Goal: Transaction & Acquisition: Subscribe to service/newsletter

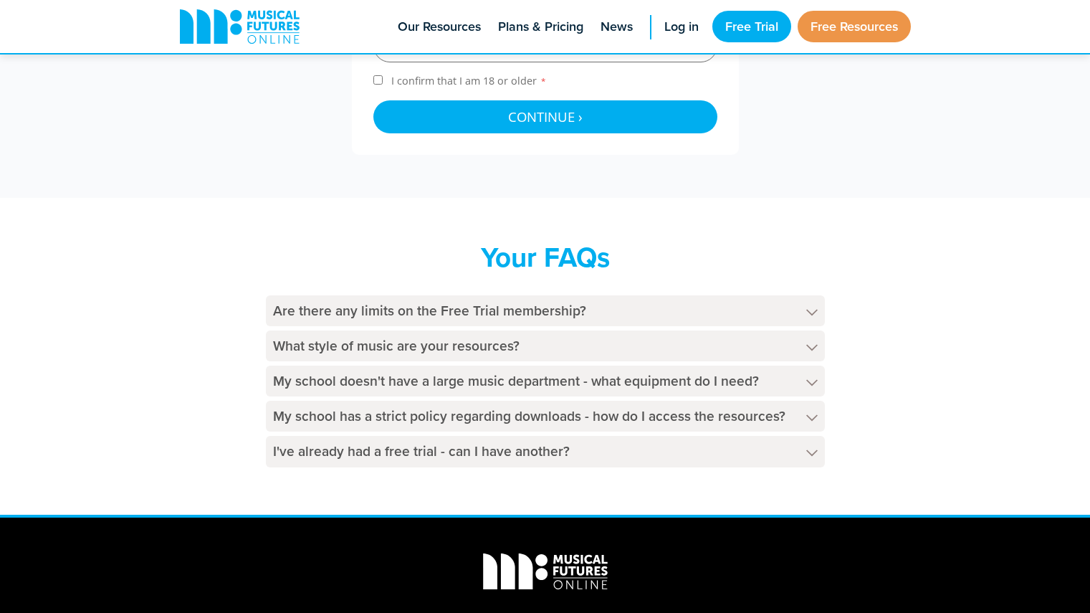
scroll to position [688, 0]
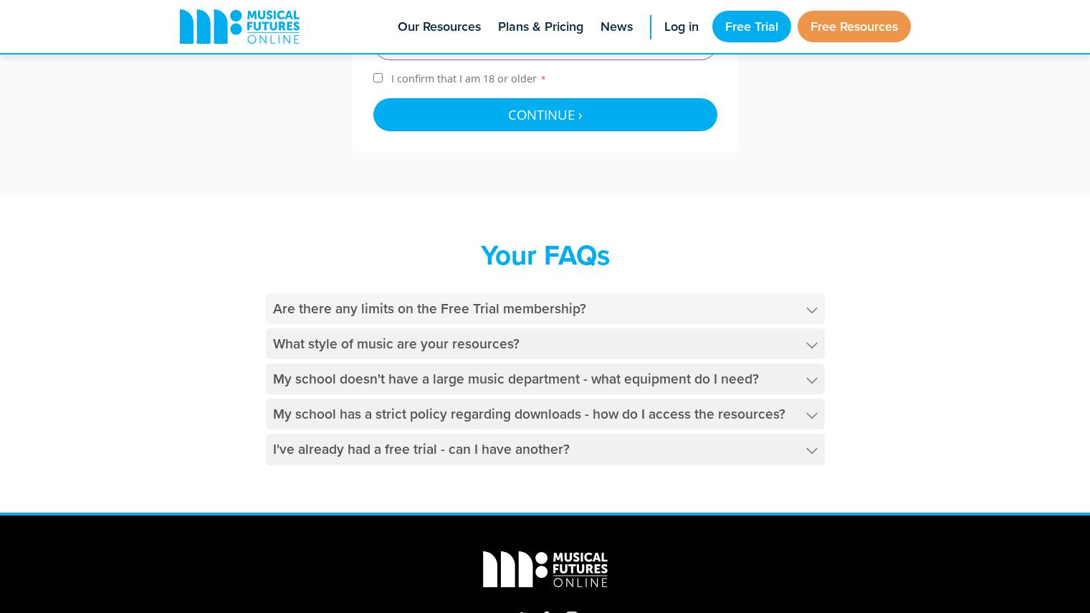
click at [640, 308] on h4 "Are there any limits on the Free Trial membership?" at bounding box center [545, 308] width 559 height 31
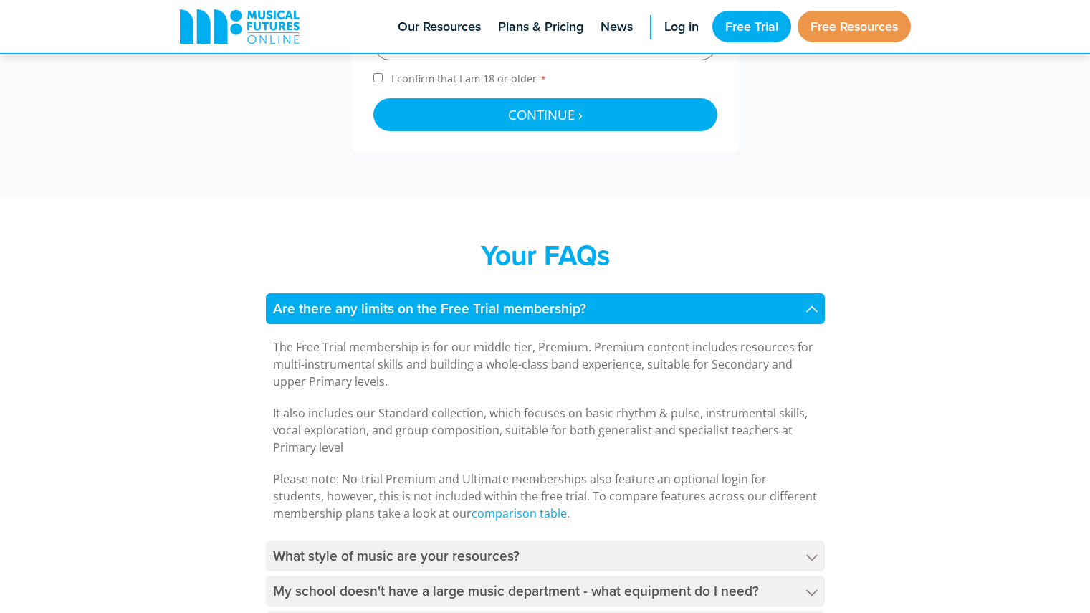
click at [640, 308] on h4 "Are there any limits on the Free Trial membership?" at bounding box center [545, 308] width 559 height 31
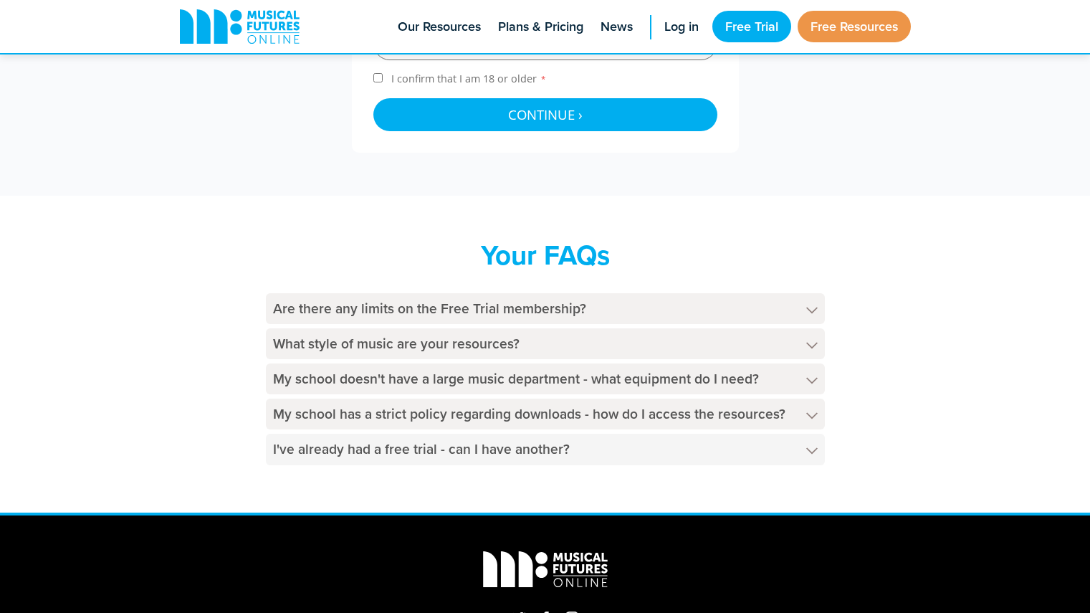
click at [555, 443] on h4 "I've already had a free trial - can I have another?" at bounding box center [545, 448] width 559 height 31
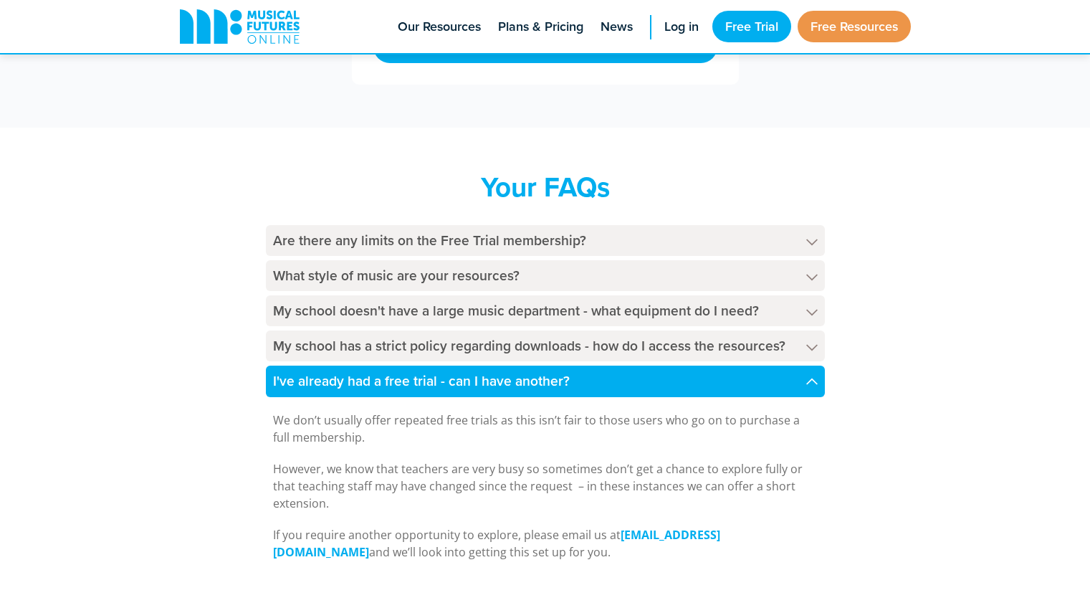
scroll to position [758, 0]
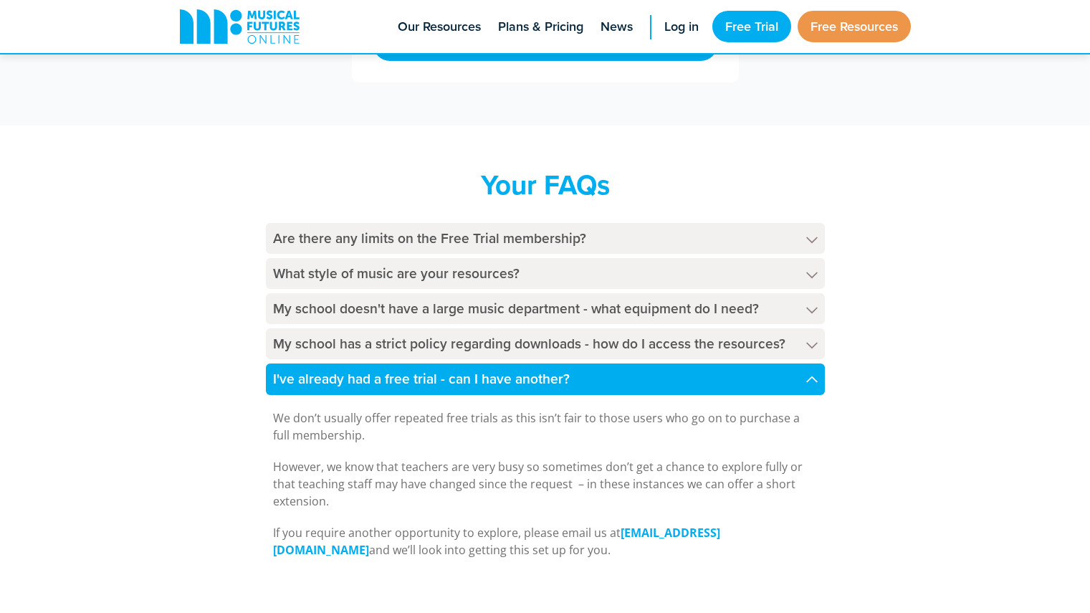
click at [537, 390] on h4 "I've already had a free trial - can I have another?" at bounding box center [545, 378] width 559 height 31
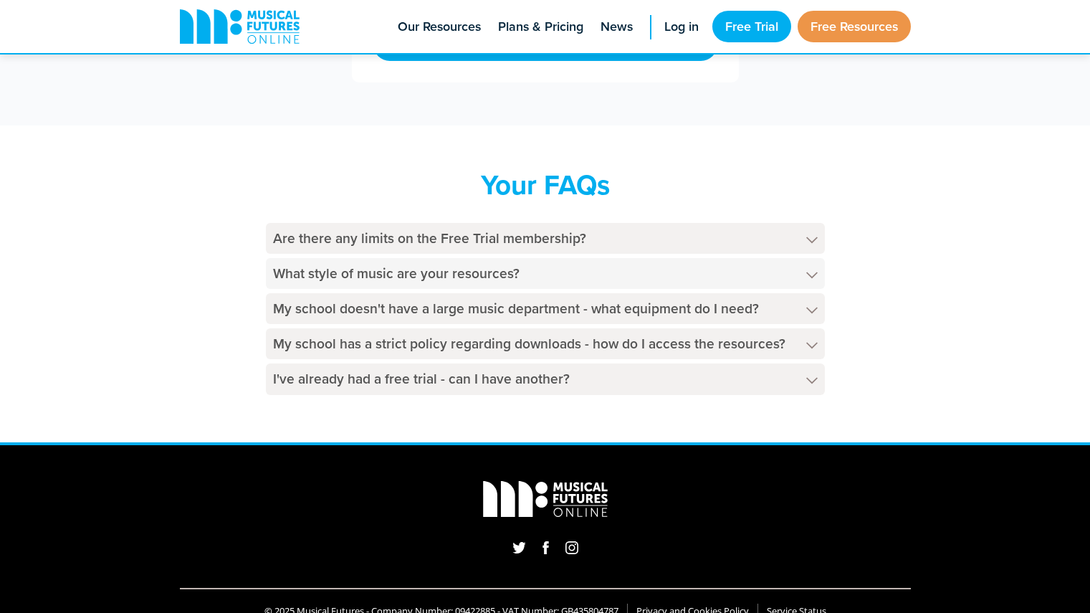
click at [495, 262] on h4 "What style of music are your resources?" at bounding box center [545, 273] width 559 height 31
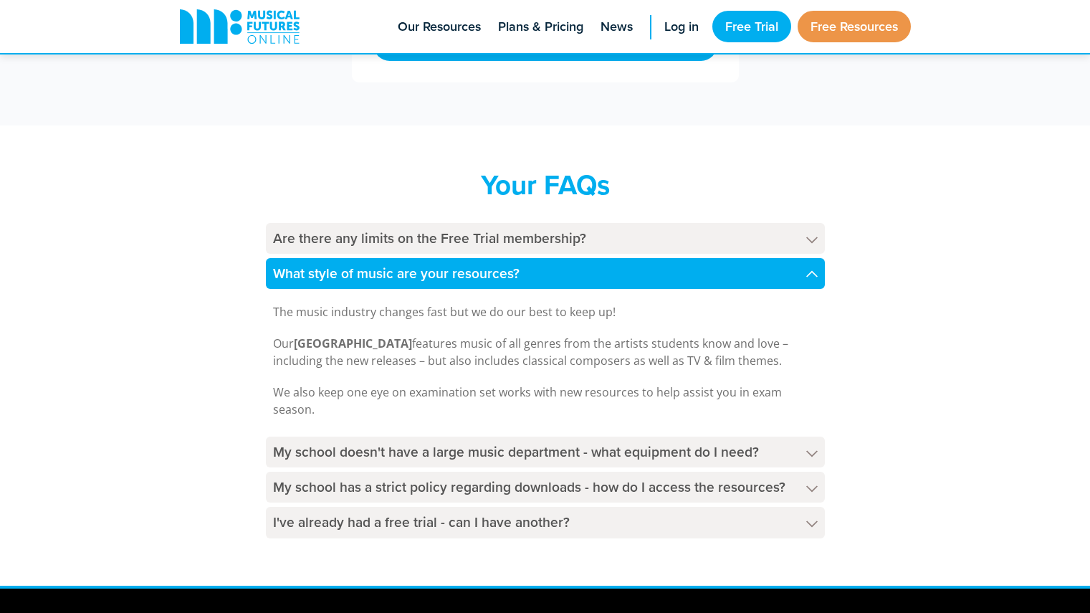
click at [490, 267] on h4 "What style of music are your resources?" at bounding box center [545, 273] width 559 height 31
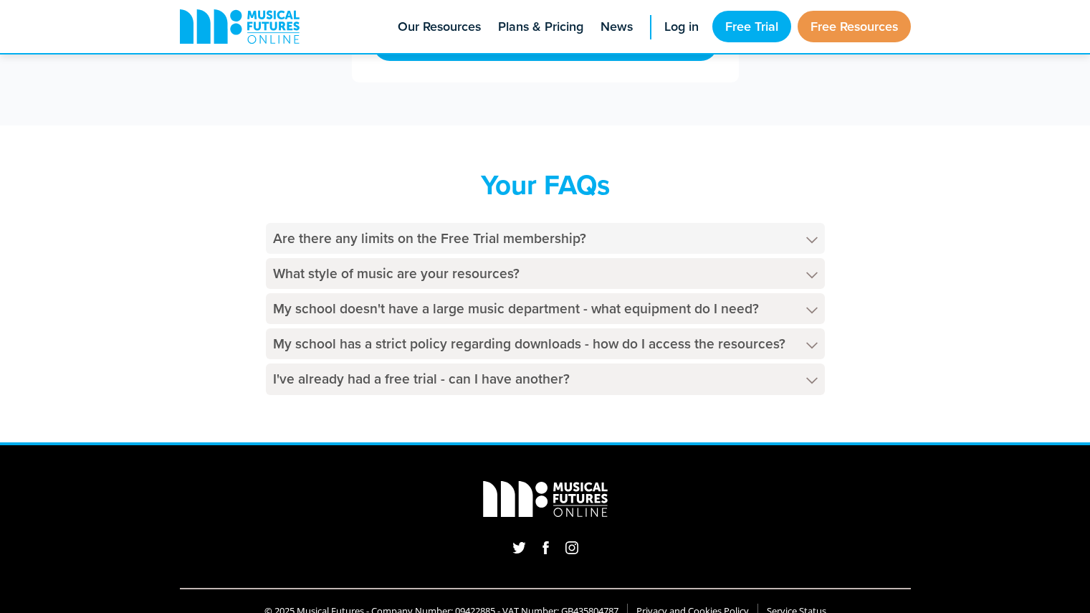
click at [486, 249] on h4 "Are there any limits on the Free Trial membership?" at bounding box center [545, 238] width 559 height 31
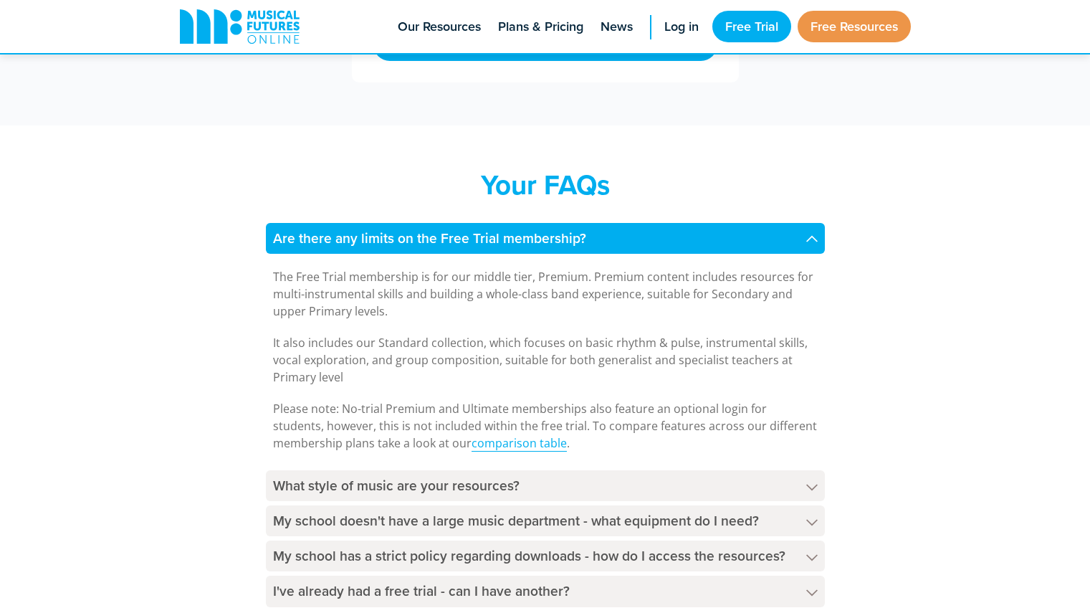
click at [505, 448] on link "comparison table" at bounding box center [518, 443] width 95 height 16
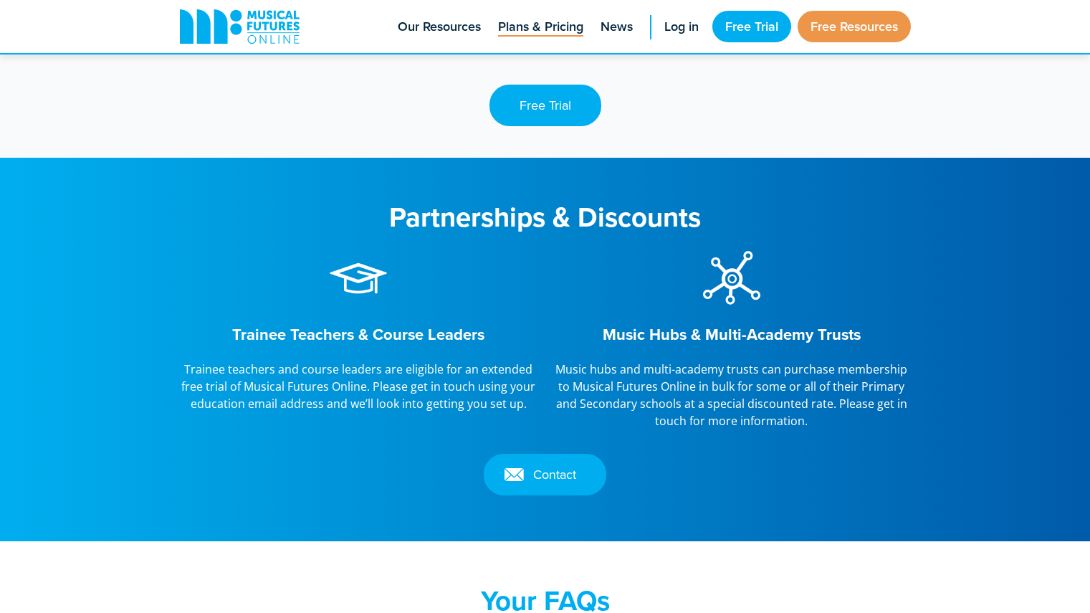
scroll to position [1464, 0]
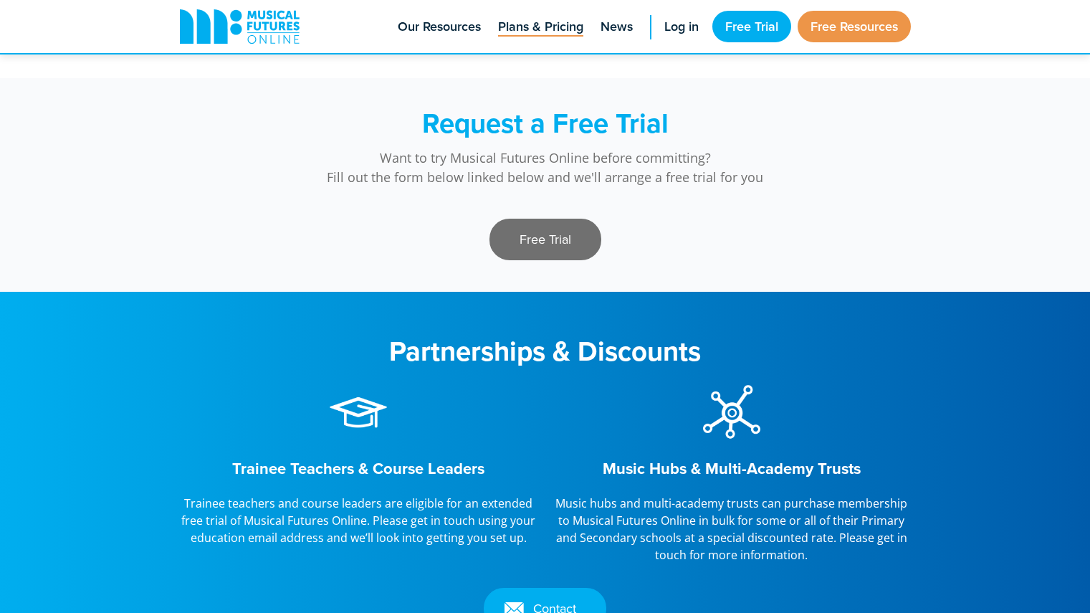
click at [567, 229] on link "Free Trial" at bounding box center [545, 240] width 112 height 42
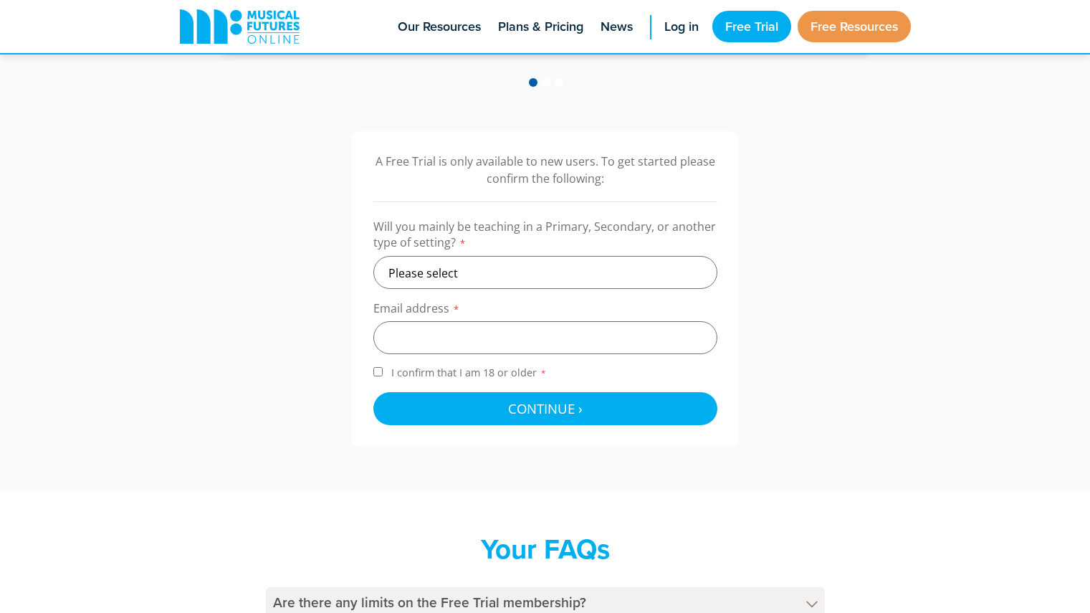
scroll to position [393, 0]
click at [556, 265] on select "Please select Primary Secondary Other" at bounding box center [545, 272] width 344 height 33
